Goal: Information Seeking & Learning: Find specific fact

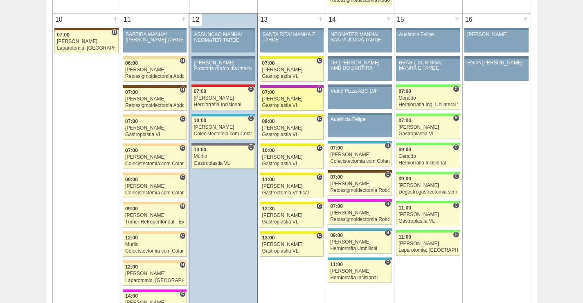
scroll to position [1023, 0]
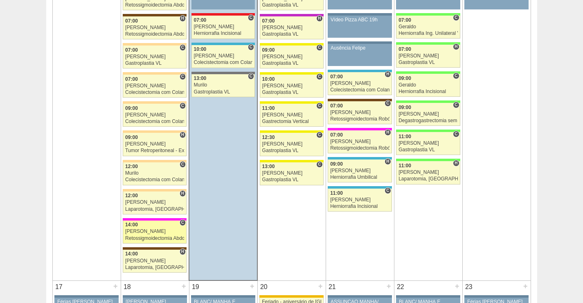
click at [157, 229] on div "[PERSON_NAME]" at bounding box center [154, 230] width 59 height 5
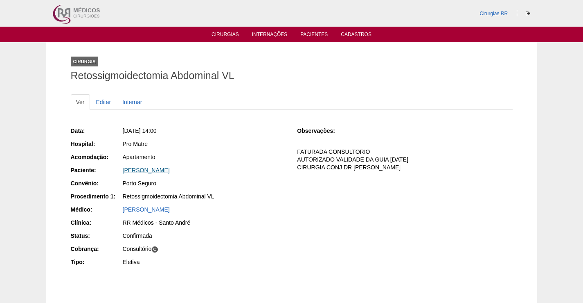
click at [170, 170] on link "[PERSON_NAME]" at bounding box center [146, 170] width 47 height 7
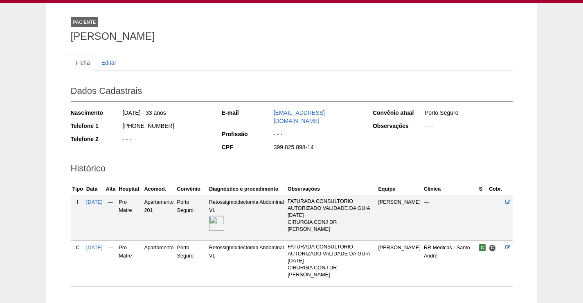
scroll to position [75, 0]
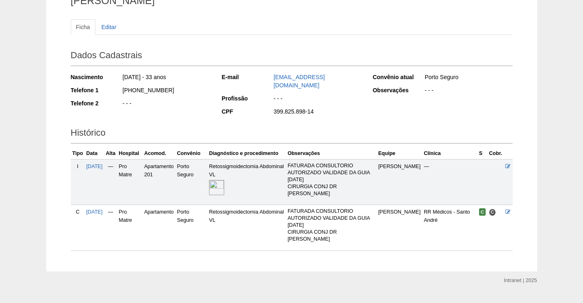
click at [224, 183] on img at bounding box center [216, 187] width 15 height 15
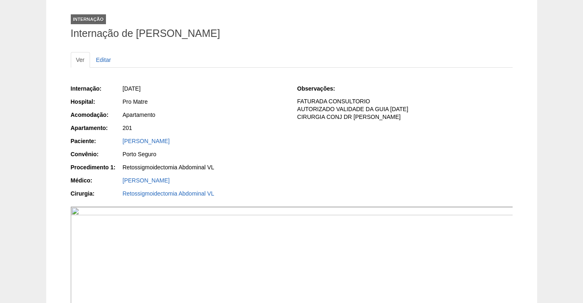
scroll to position [82, 0]
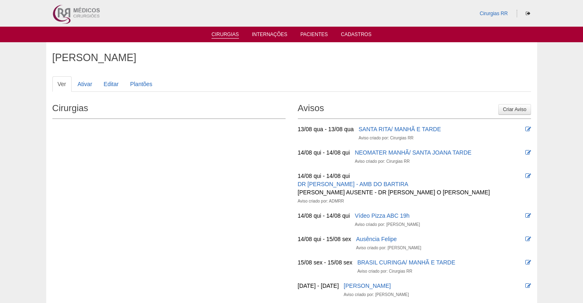
click at [234, 32] on link "Cirurgias" at bounding box center [225, 35] width 27 height 7
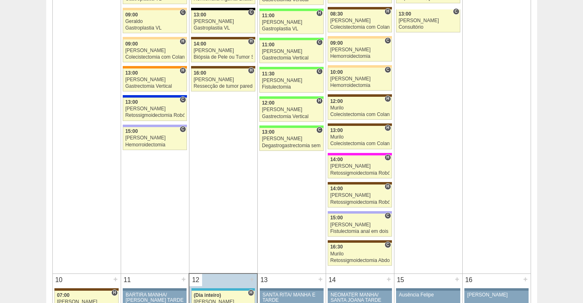
scroll to position [696, 0]
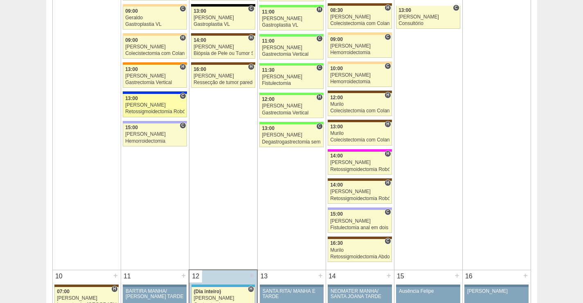
click at [159, 110] on div "Retossigmoidectomia Robótica" at bounding box center [154, 111] width 59 height 5
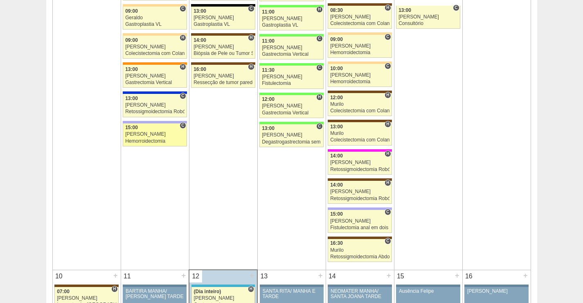
click at [151, 137] on link "87718 Juliana C 15:00 Juliana Hemorroidectomia Hospital Christóvão da Gama RR M…" at bounding box center [155, 134] width 64 height 23
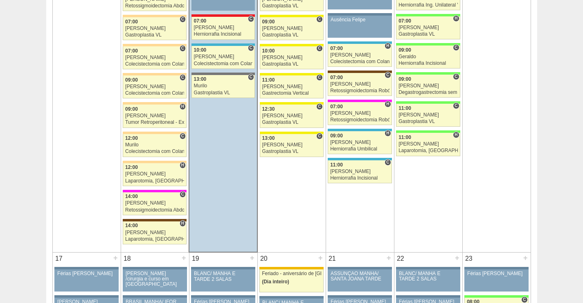
scroll to position [1064, 0]
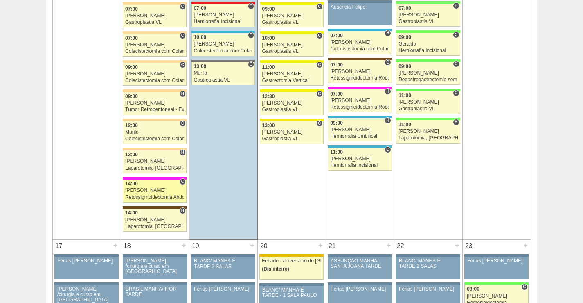
click at [150, 186] on div "14:00" at bounding box center [154, 183] width 59 height 5
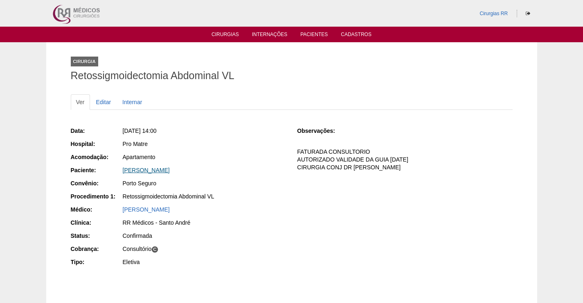
click at [170, 170] on link "Thais Ferreira Silva de Oliveira" at bounding box center [146, 170] width 47 height 7
drag, startPoint x: 217, startPoint y: 170, endPoint x: 116, endPoint y: 172, distance: 100.7
click at [116, 172] on div "Paciente: [PERSON_NAME]" at bounding box center [178, 171] width 215 height 10
copy div "Paciente: [PERSON_NAME]"
